Goal: Task Accomplishment & Management: Use online tool/utility

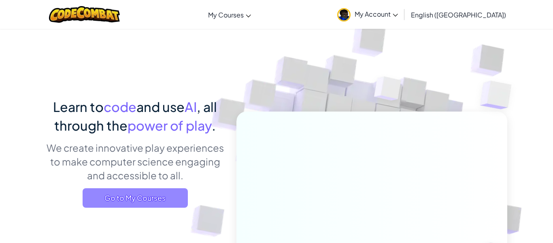
click at [160, 201] on span "Go to My Courses" at bounding box center [135, 197] width 105 height 19
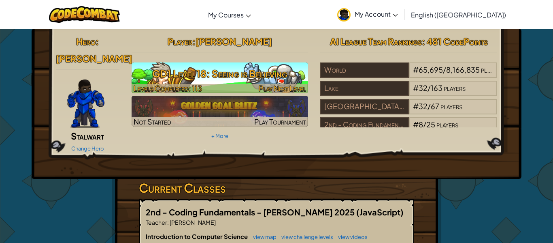
click at [194, 89] on span "Levels Completed: 113" at bounding box center [168, 87] width 68 height 9
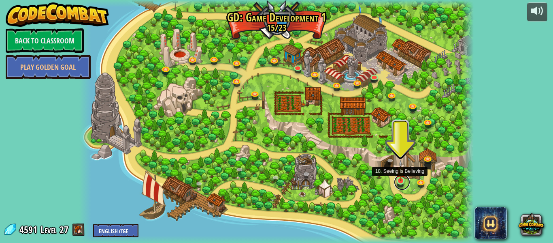
click at [402, 181] on link at bounding box center [402, 182] width 16 height 16
